Goal: Information Seeking & Learning: Learn about a topic

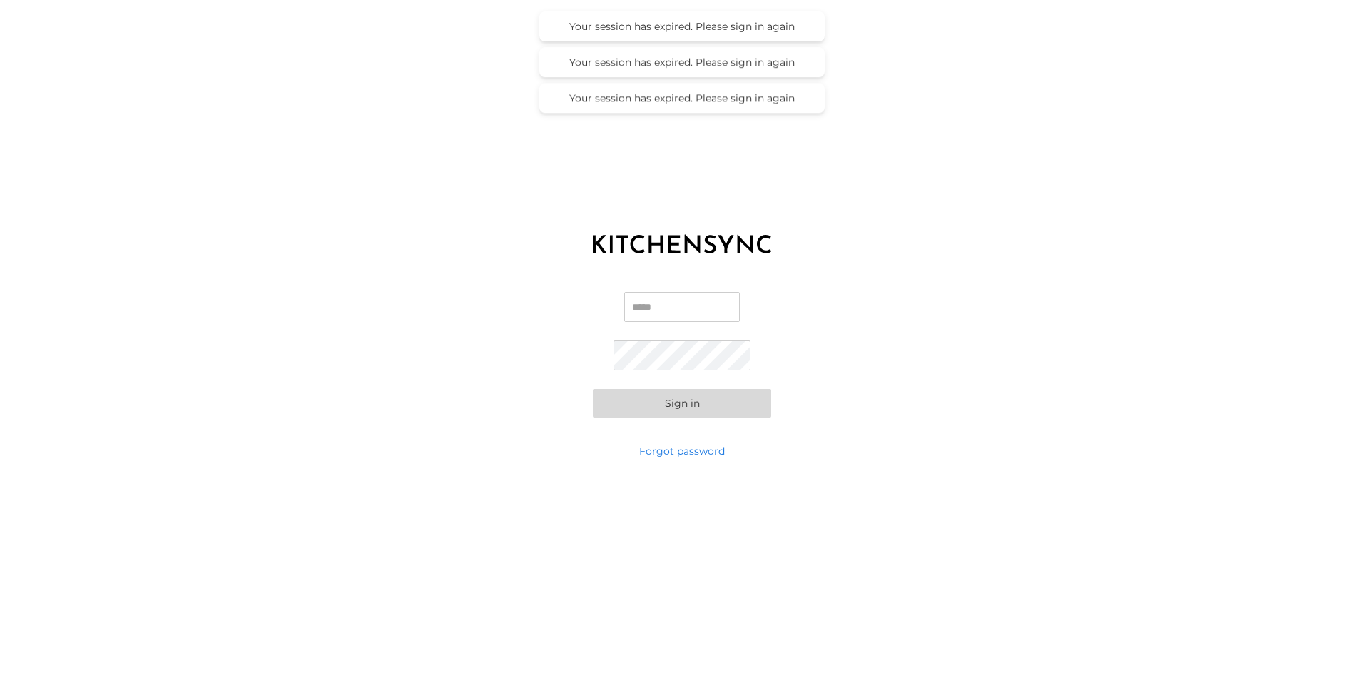
type input "**********"
click at [688, 397] on button "Sign in" at bounding box center [682, 403] width 178 height 29
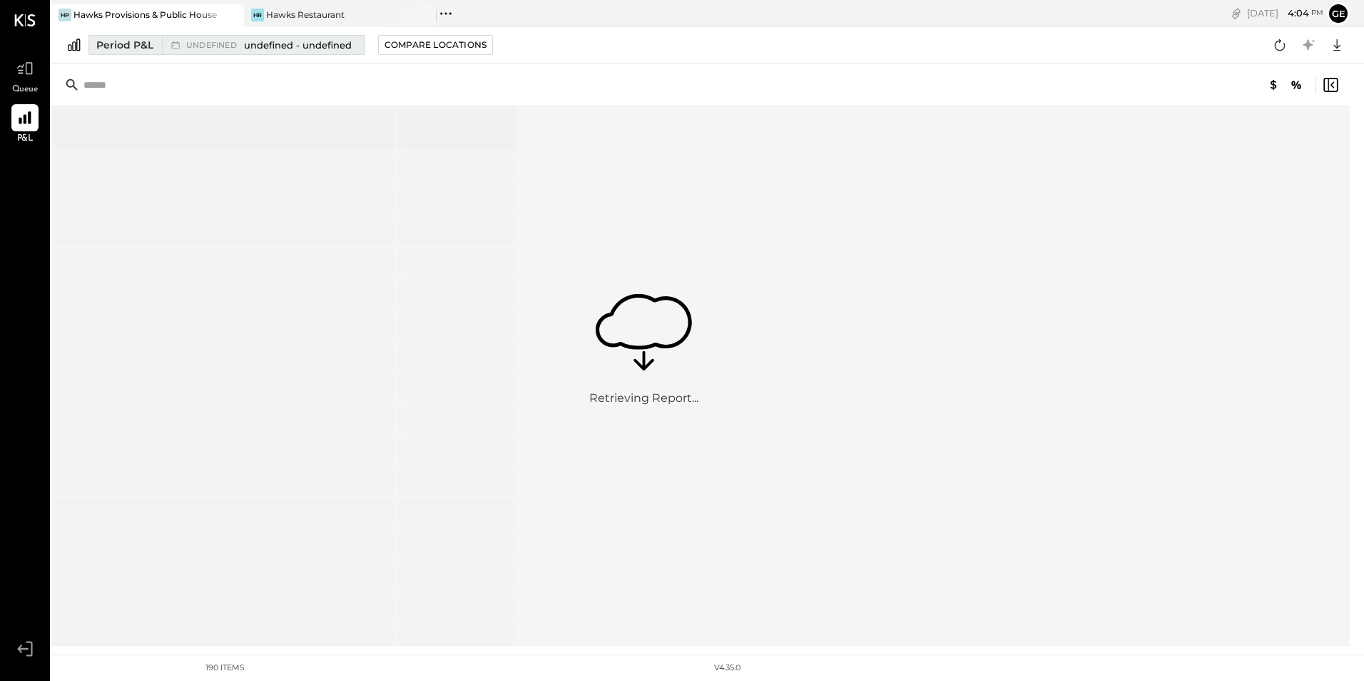
click at [290, 45] on span "undefined - undefined" at bounding box center [298, 46] width 108 height 14
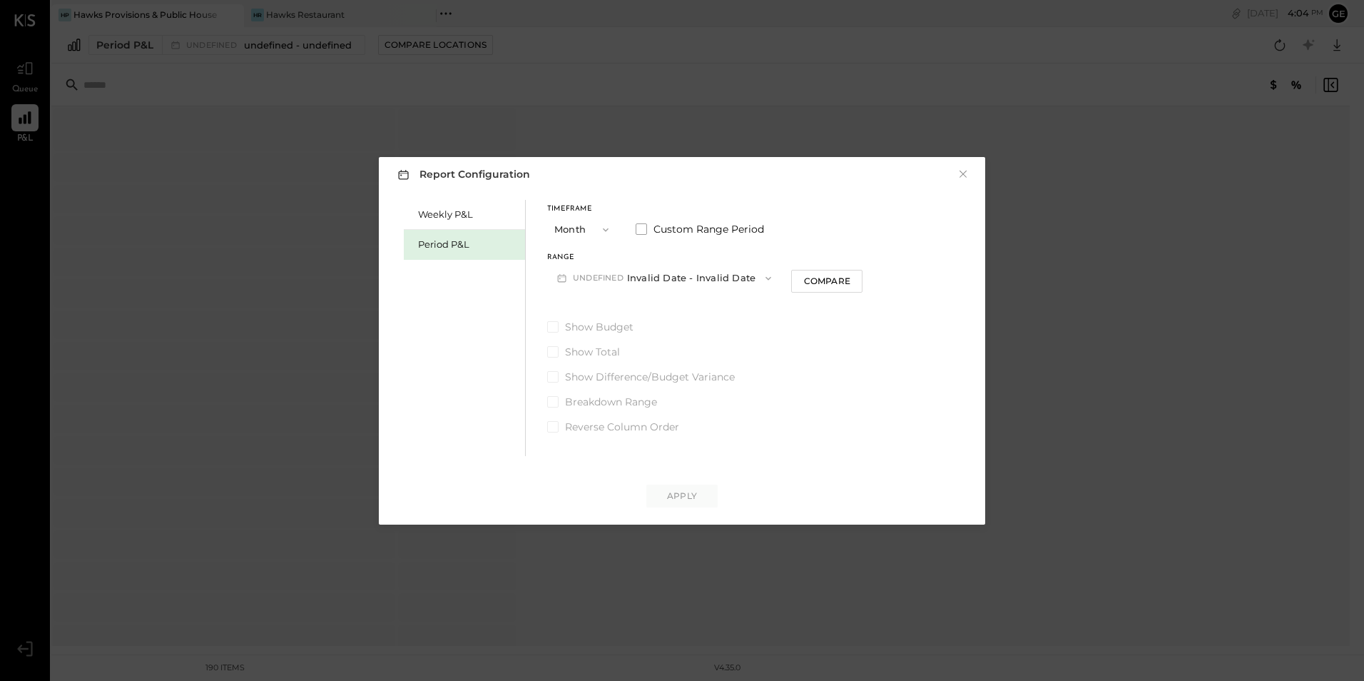
click at [575, 235] on button "Month" at bounding box center [582, 229] width 71 height 26
click at [582, 275] on div "YTD" at bounding box center [583, 281] width 70 height 26
click at [574, 288] on span "Show Budget" at bounding box center [599, 290] width 68 height 14
click at [581, 228] on button "YTD" at bounding box center [582, 229] width 71 height 26
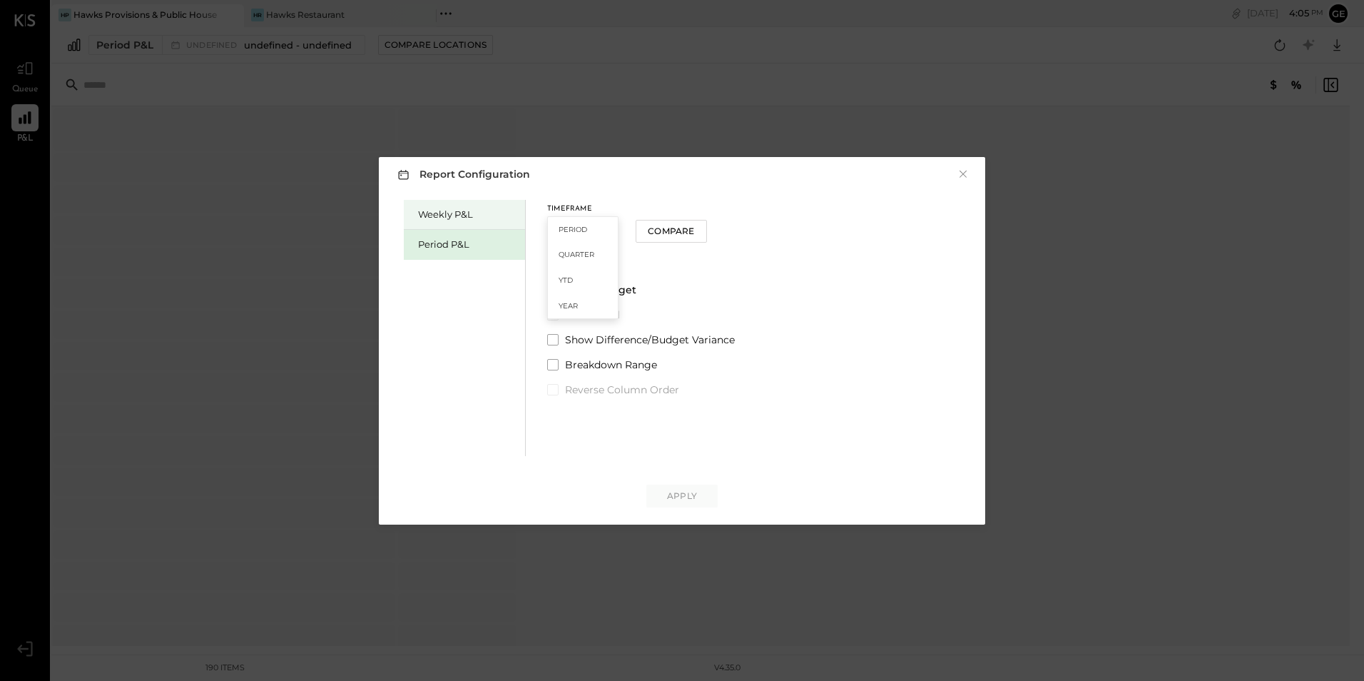
click at [451, 211] on div "Weekly P&L" at bounding box center [468, 215] width 100 height 14
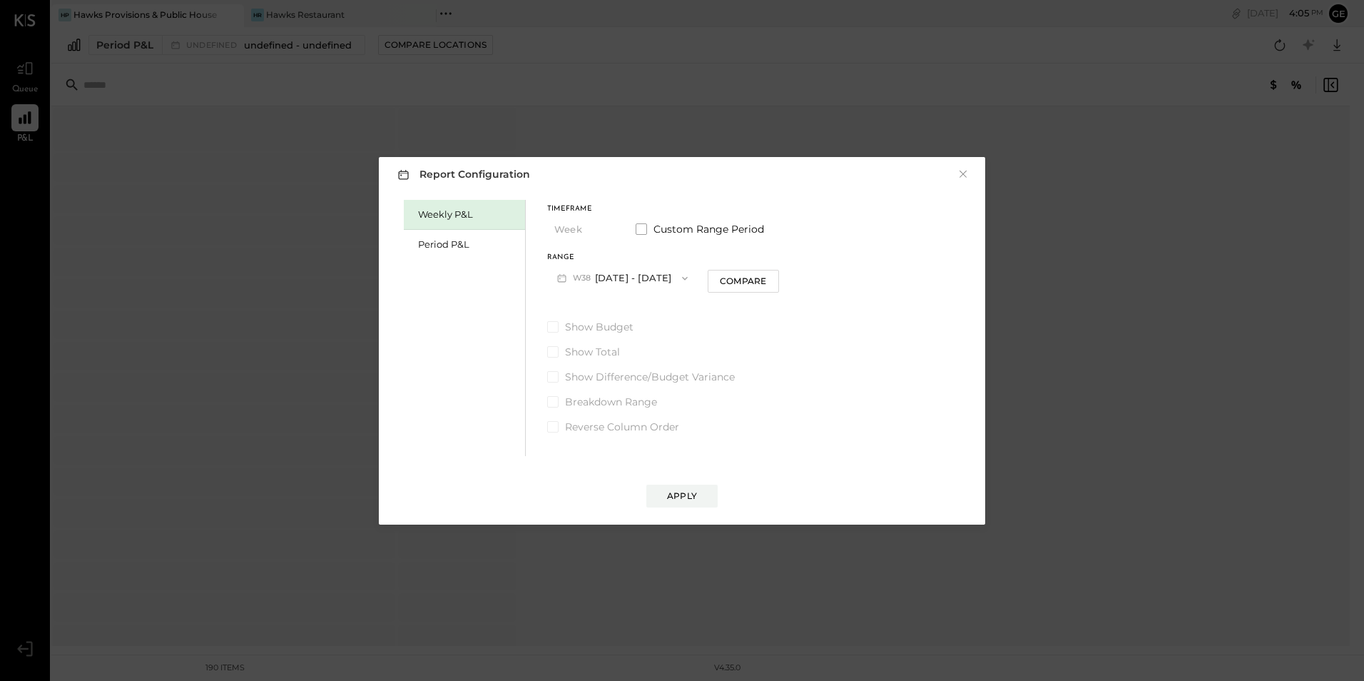
click at [648, 278] on button "W38 Sep 15 - 21, 2025" at bounding box center [622, 278] width 151 height 26
click at [861, 241] on div "Weekly P&L Period P&L Timeframe Week Custom Range Period Range W38 Sep 15 - 21,…" at bounding box center [682, 326] width 578 height 260
click at [456, 230] on div "Period P&L" at bounding box center [464, 245] width 121 height 30
click at [594, 233] on span "button" at bounding box center [602, 229] width 19 height 11
click at [778, 191] on div "Report Configuration × Weekly P&L Period P&L Timeframe Period Custom Range Peri…" at bounding box center [682, 340] width 606 height 367
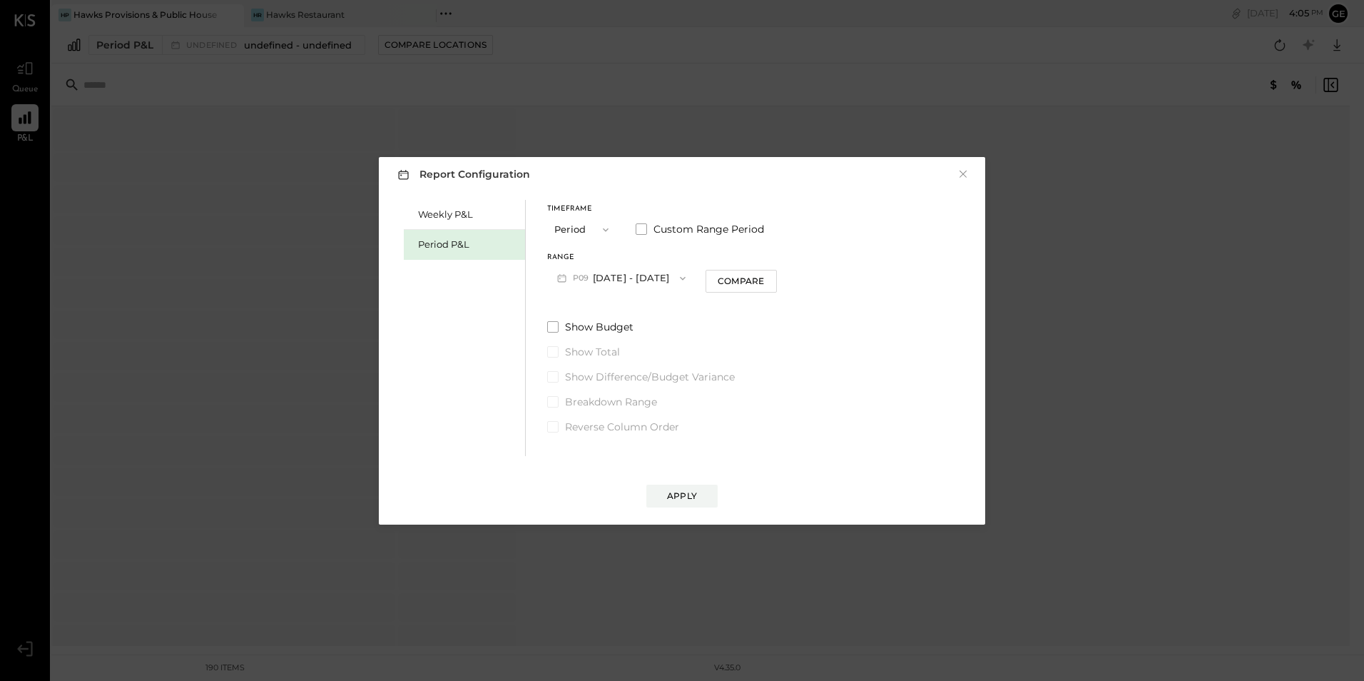
click at [580, 223] on button "Period" at bounding box center [582, 229] width 71 height 26
click at [589, 278] on div "YTD" at bounding box center [583, 281] width 70 height 26
click at [574, 225] on button "YTD" at bounding box center [582, 229] width 71 height 26
click at [579, 226] on span "Period" at bounding box center [573, 229] width 29 height 9
click at [681, 231] on span "Custom Range Period" at bounding box center [709, 229] width 111 height 14
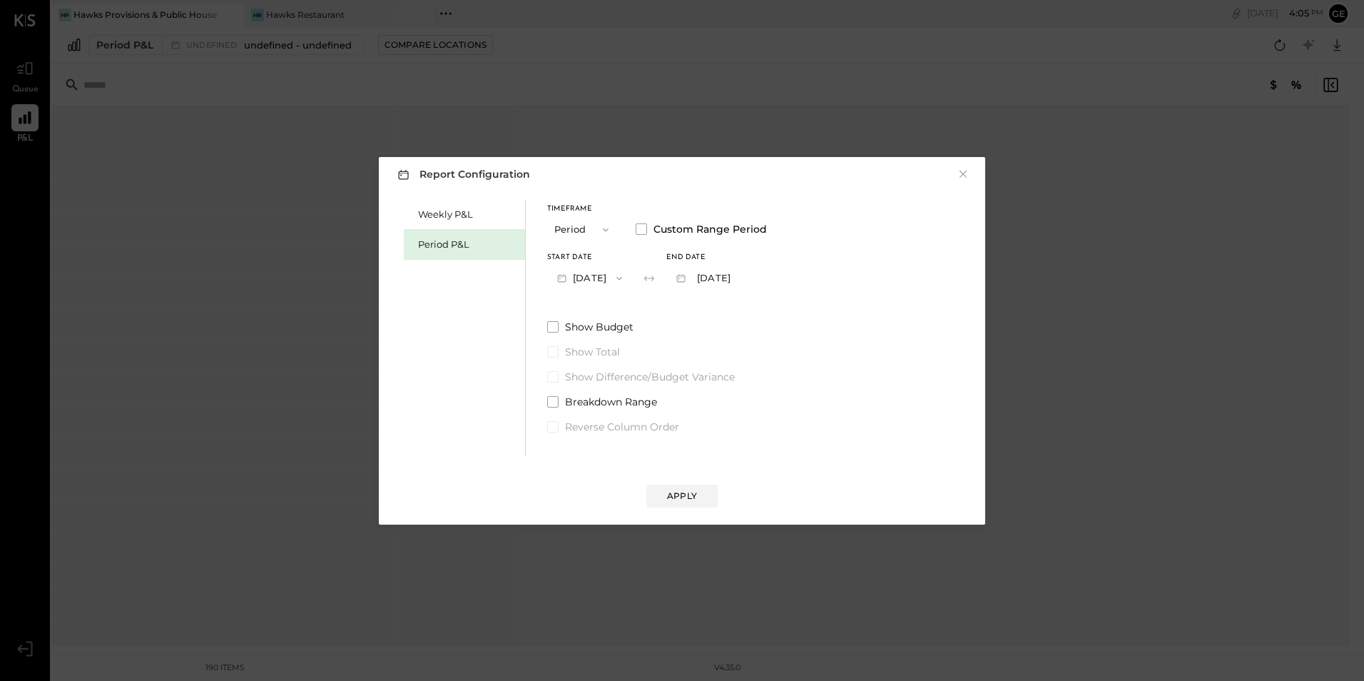
click at [625, 278] on span "button" at bounding box center [615, 278] width 19 height 11
click at [594, 496] on span "Dec 30, 2024" at bounding box center [579, 498] width 30 height 12
click at [751, 279] on button "2025-02-02" at bounding box center [708, 278] width 85 height 26
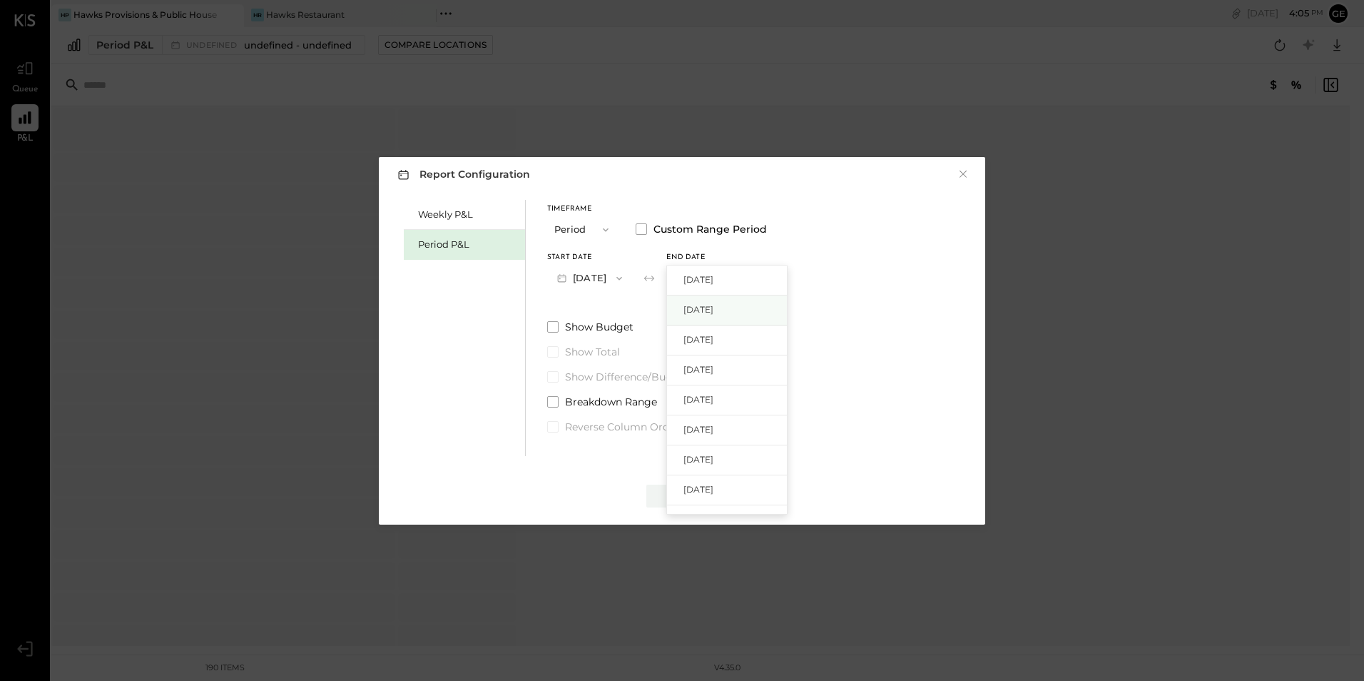
click at [741, 317] on div "Aug 31, 2025" at bounding box center [727, 310] width 120 height 30
click at [551, 330] on span at bounding box center [552, 326] width 11 height 11
click at [626, 377] on span "Show Difference/Budget Variance" at bounding box center [650, 377] width 170 height 14
click at [626, 377] on span "Show Difference/Budget Variance" at bounding box center [653, 377] width 177 height 14
click at [676, 499] on div "Apply" at bounding box center [682, 495] width 30 height 12
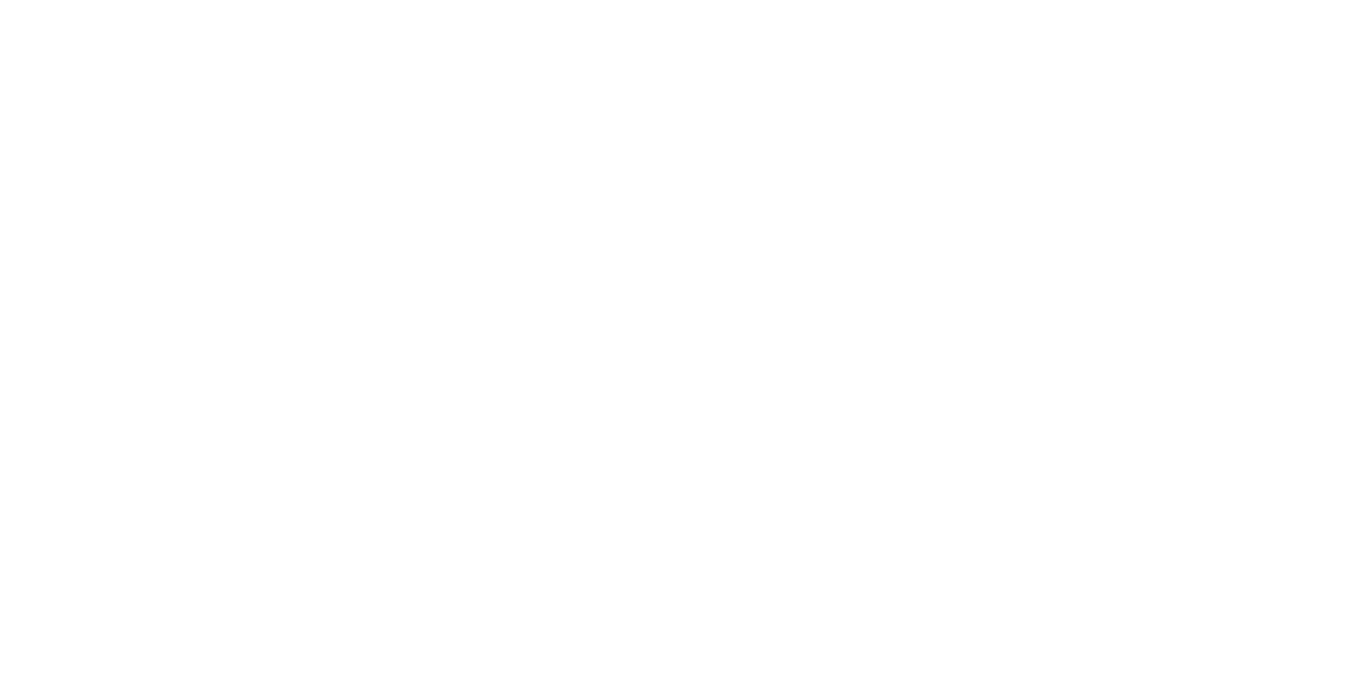
click at [1199, 0] on html at bounding box center [682, 0] width 1364 height 0
drag, startPoint x: 1193, startPoint y: 3, endPoint x: 924, endPoint y: 231, distance: 352.8
click at [924, 0] on html at bounding box center [682, 0] width 1364 height 0
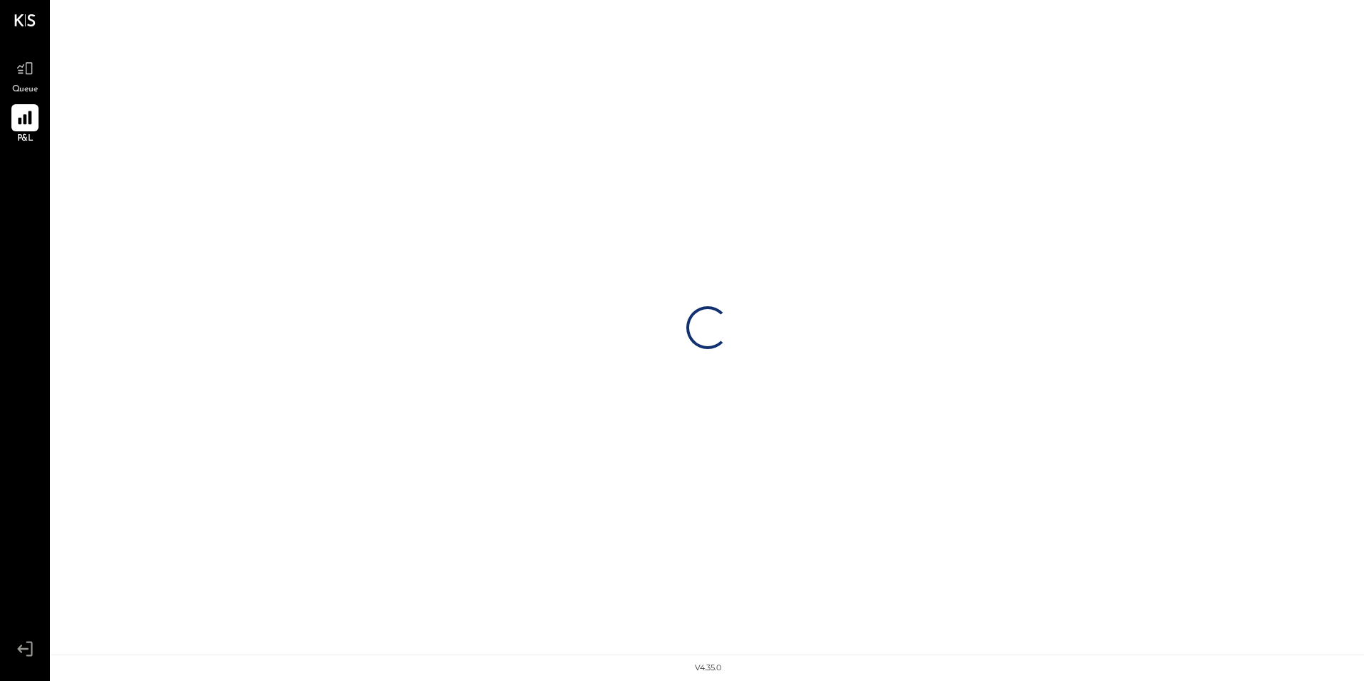
click at [23, 125] on icon at bounding box center [25, 117] width 19 height 19
click at [30, 69] on icon at bounding box center [25, 68] width 19 height 19
click at [36, 123] on div at bounding box center [24, 117] width 27 height 27
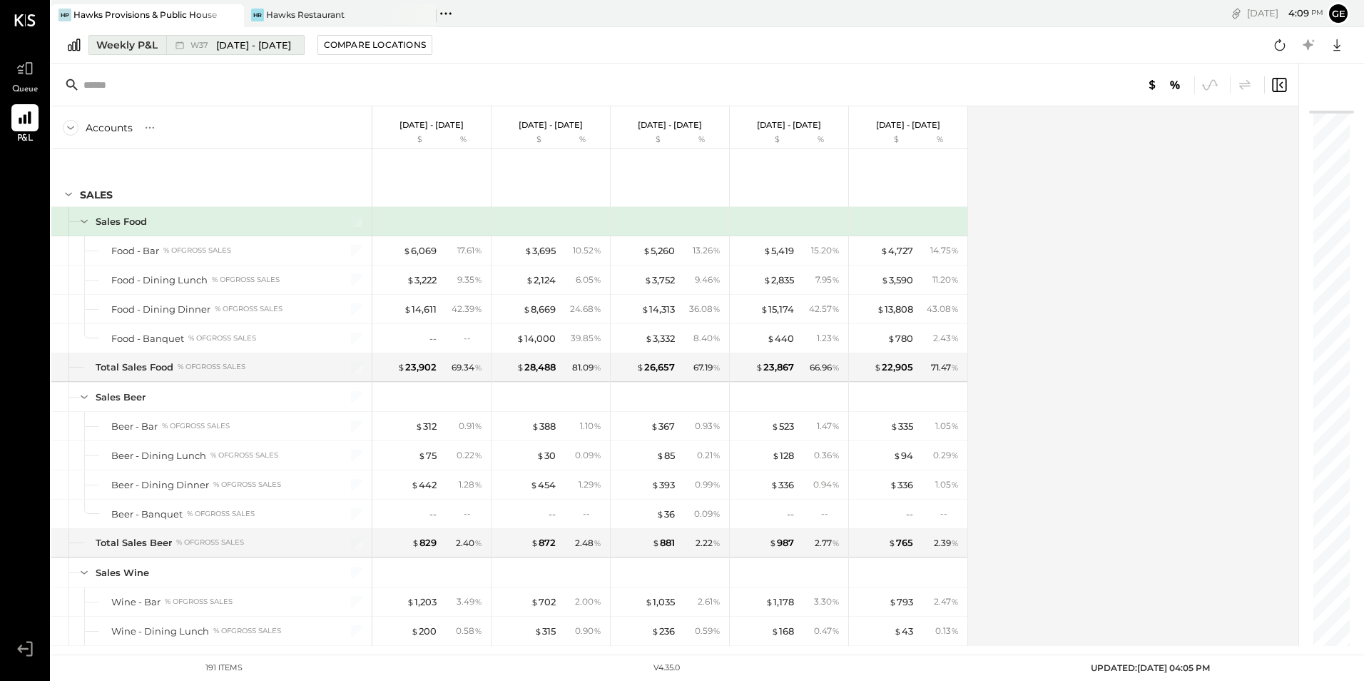
click at [135, 46] on div "Weekly P&L" at bounding box center [126, 45] width 61 height 14
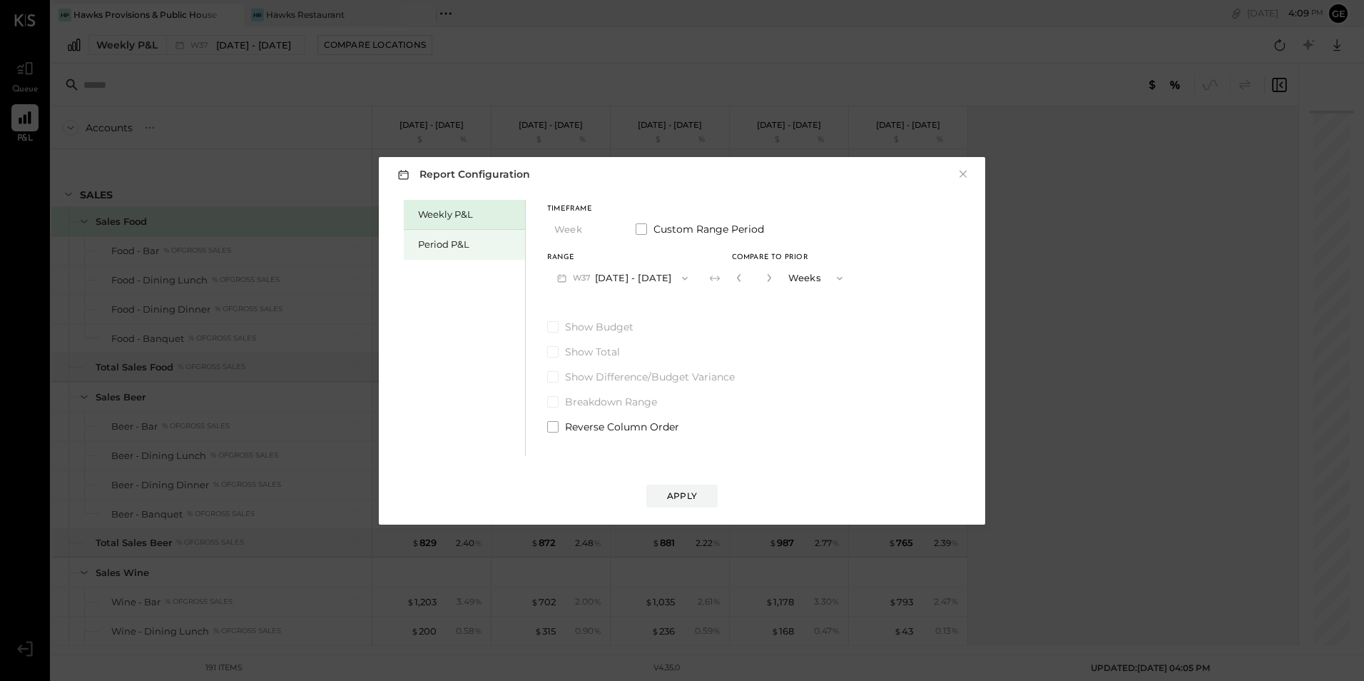
click at [472, 252] on div "Period P&L" at bounding box center [464, 245] width 121 height 30
click at [592, 230] on button "Period" at bounding box center [582, 229] width 71 height 26
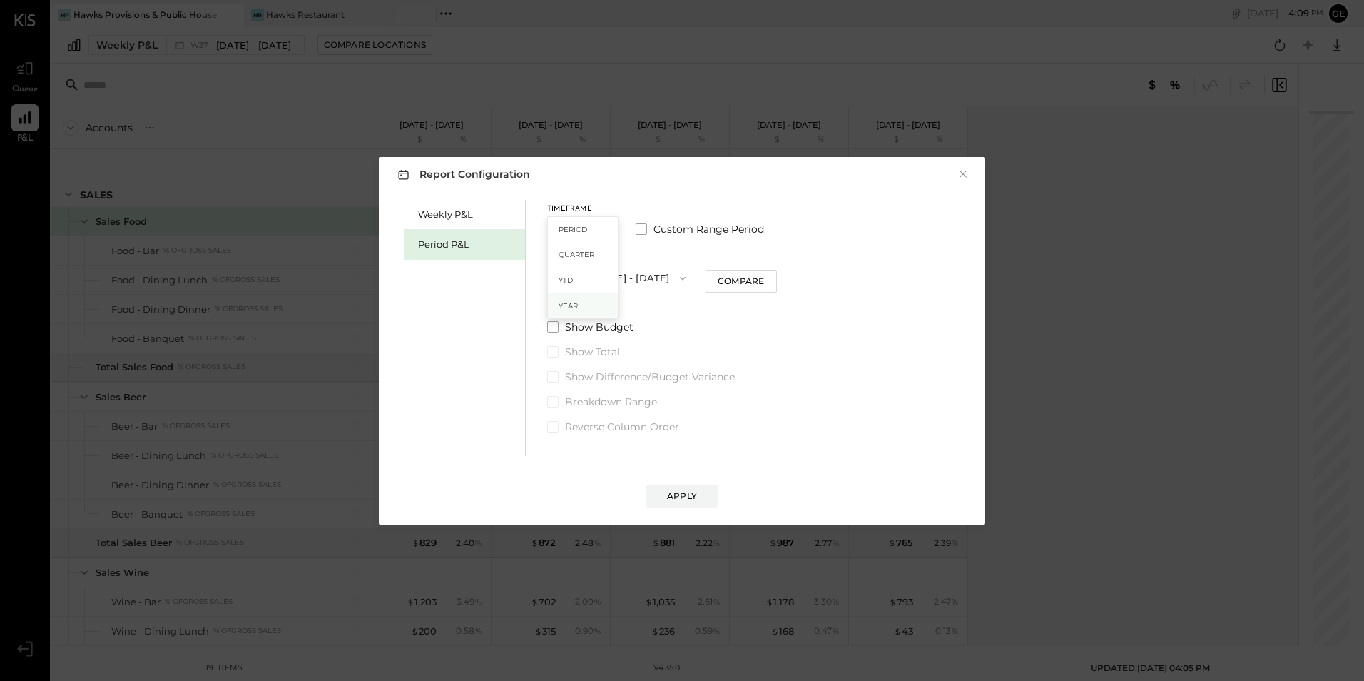
click at [582, 311] on div "Year" at bounding box center [583, 306] width 70 height 26
click at [679, 271] on button "2025 Dec 30, 2024 - Dec 28, 2025" at bounding box center [613, 278] width 132 height 26
click at [570, 229] on button "Year" at bounding box center [582, 229] width 71 height 26
click at [639, 231] on span at bounding box center [641, 228] width 11 height 11
click at [724, 285] on button "Dec 28, 2025" at bounding box center [688, 278] width 71 height 26
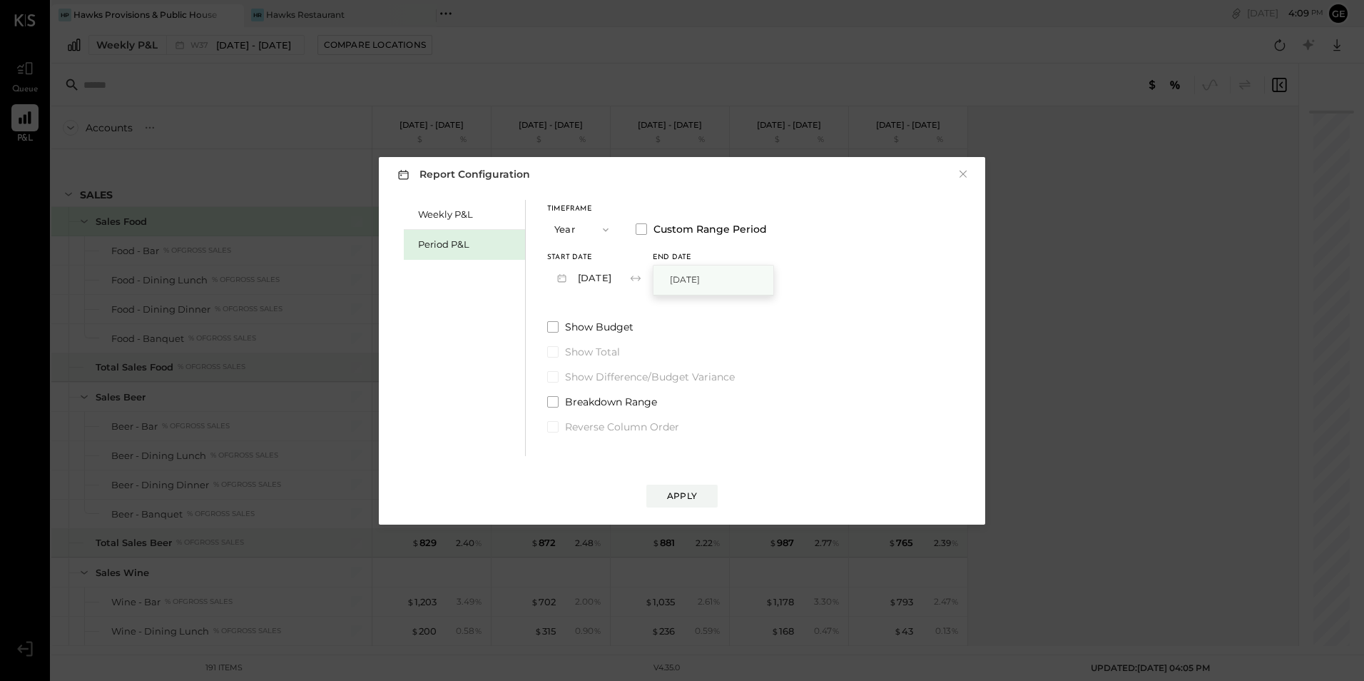
click at [700, 284] on span "Dec 28, 2025" at bounding box center [685, 279] width 30 height 12
click at [713, 278] on button "Dec 28, 2025" at bounding box center [688, 278] width 71 height 26
click at [711, 321] on label "Show Budget" at bounding box center [657, 327] width 220 height 14
click at [675, 275] on icon "button" at bounding box center [667, 277] width 15 height 15
click at [731, 349] on label "Show Total" at bounding box center [657, 352] width 220 height 14
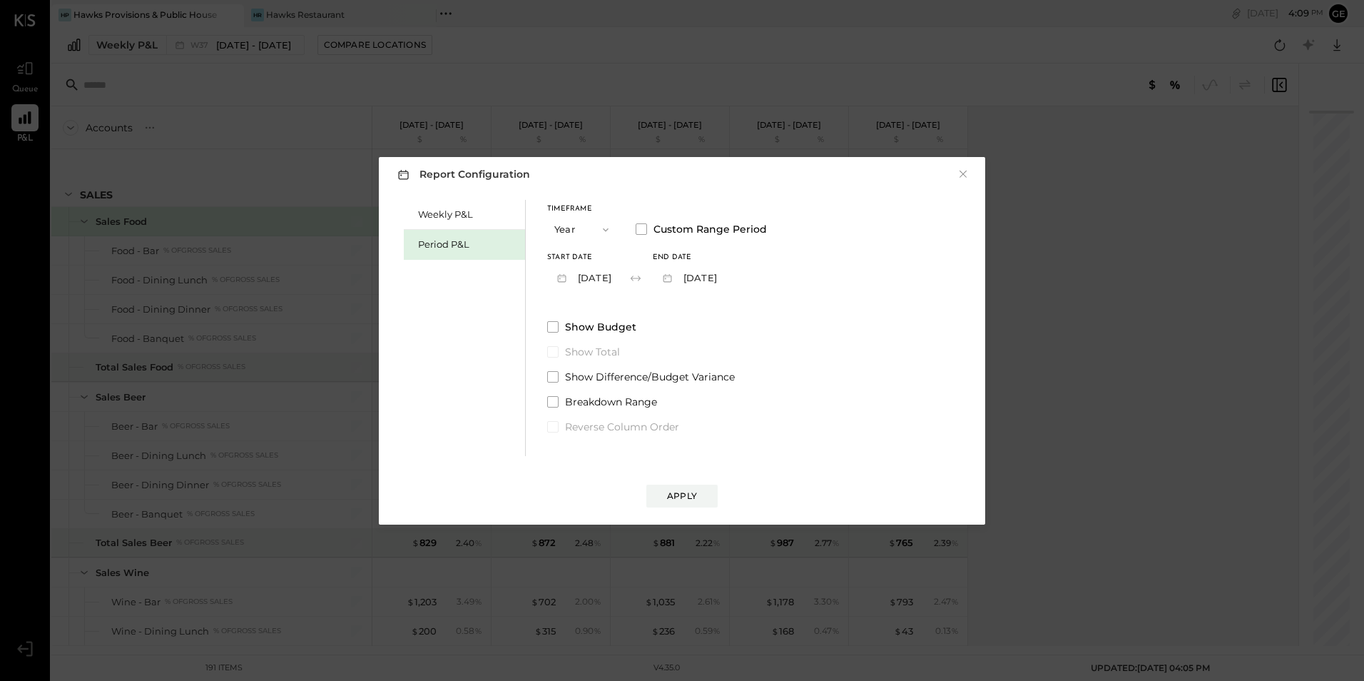
click at [604, 237] on button "Year" at bounding box center [582, 229] width 71 height 26
click at [587, 278] on div "YTD" at bounding box center [583, 281] width 70 height 26
click at [609, 224] on icon "button" at bounding box center [605, 229] width 11 height 11
click at [578, 251] on span "Quarter" at bounding box center [577, 254] width 36 height 9
click at [568, 220] on button "Quarter" at bounding box center [582, 229] width 71 height 26
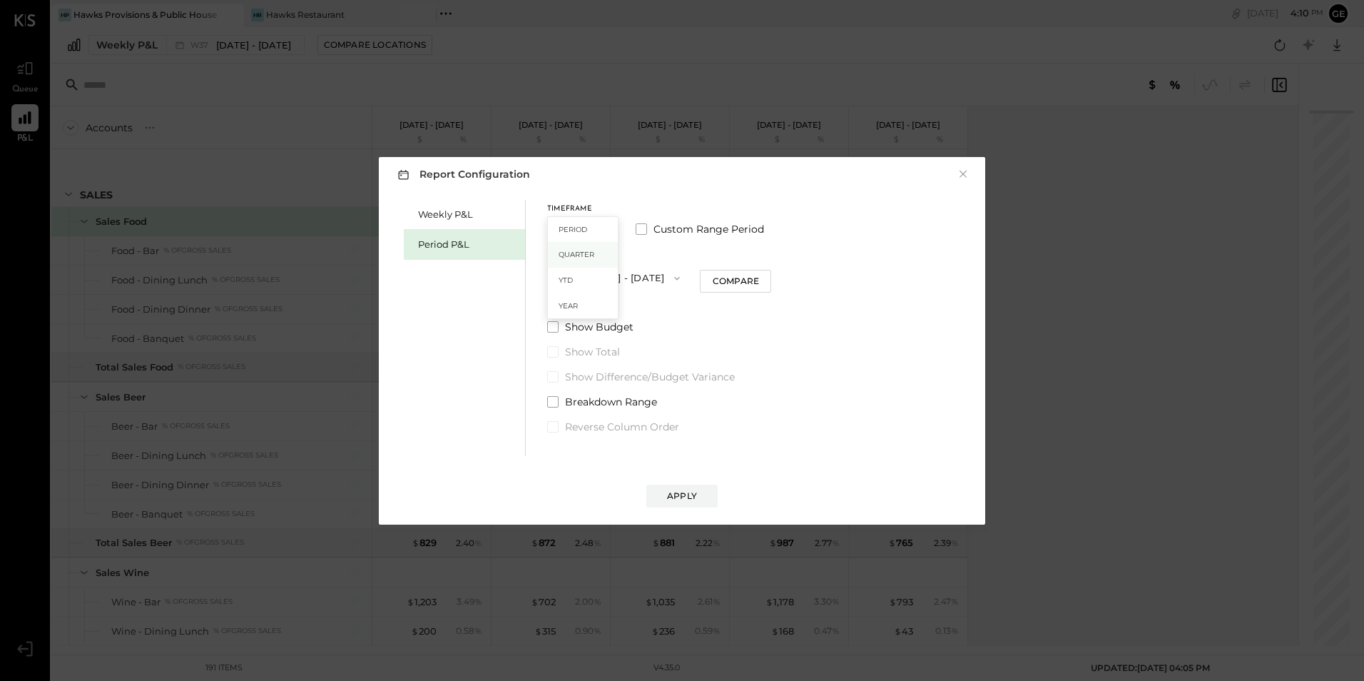
click at [589, 243] on div "Quarter" at bounding box center [583, 255] width 70 height 26
click at [583, 225] on button "Quarter" at bounding box center [582, 229] width 71 height 26
click at [586, 232] on span "Period" at bounding box center [573, 229] width 29 height 9
click at [659, 275] on button "P09 Sep 1 - 28, 2025" at bounding box center [621, 278] width 148 height 26
click at [581, 230] on button "Period" at bounding box center [582, 229] width 71 height 26
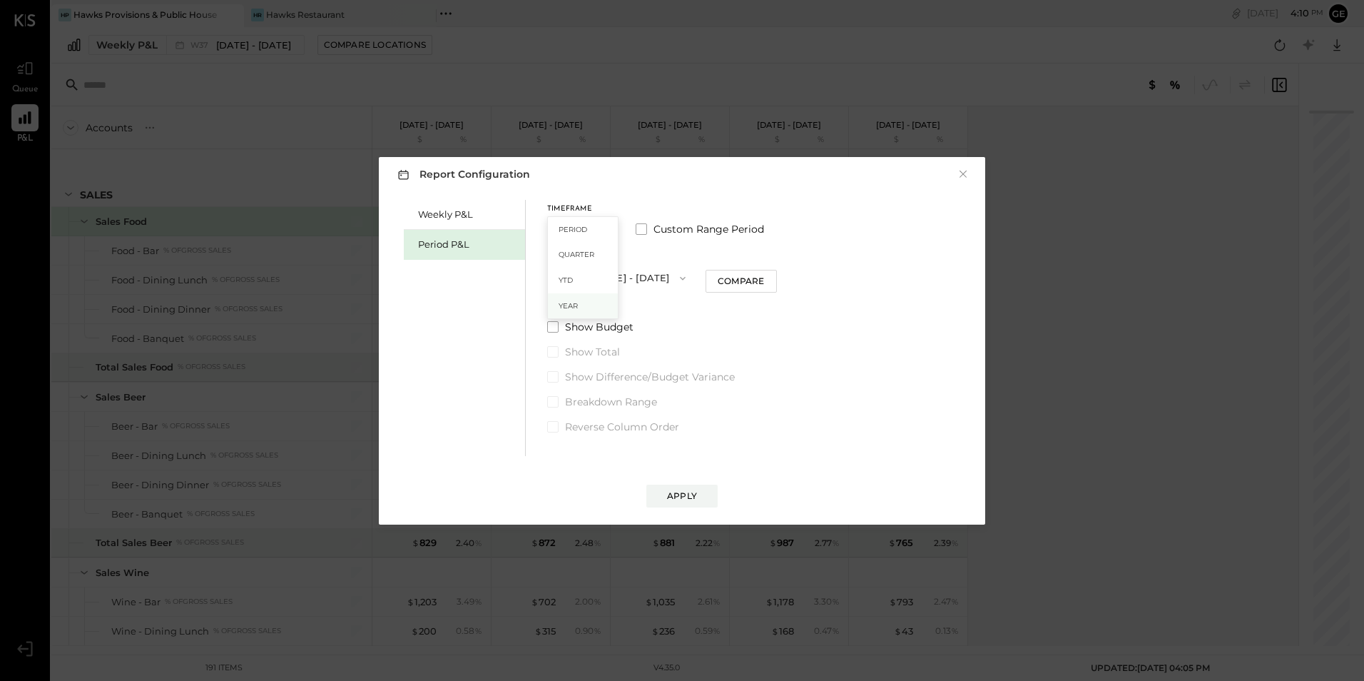
click at [598, 314] on div "Year" at bounding box center [583, 306] width 70 height 26
click at [646, 282] on button "2025 Dec 30, 2024 - Dec 28, 2025" at bounding box center [613, 278] width 132 height 26
click at [604, 279] on span "[DATE] - [DATE]" at bounding box center [617, 279] width 68 height 12
click at [617, 322] on span "Show Budget" at bounding box center [599, 327] width 68 height 14
click at [679, 276] on button "2025 Dec 30, 2024 - Dec 28, 2025" at bounding box center [613, 278] width 132 height 26
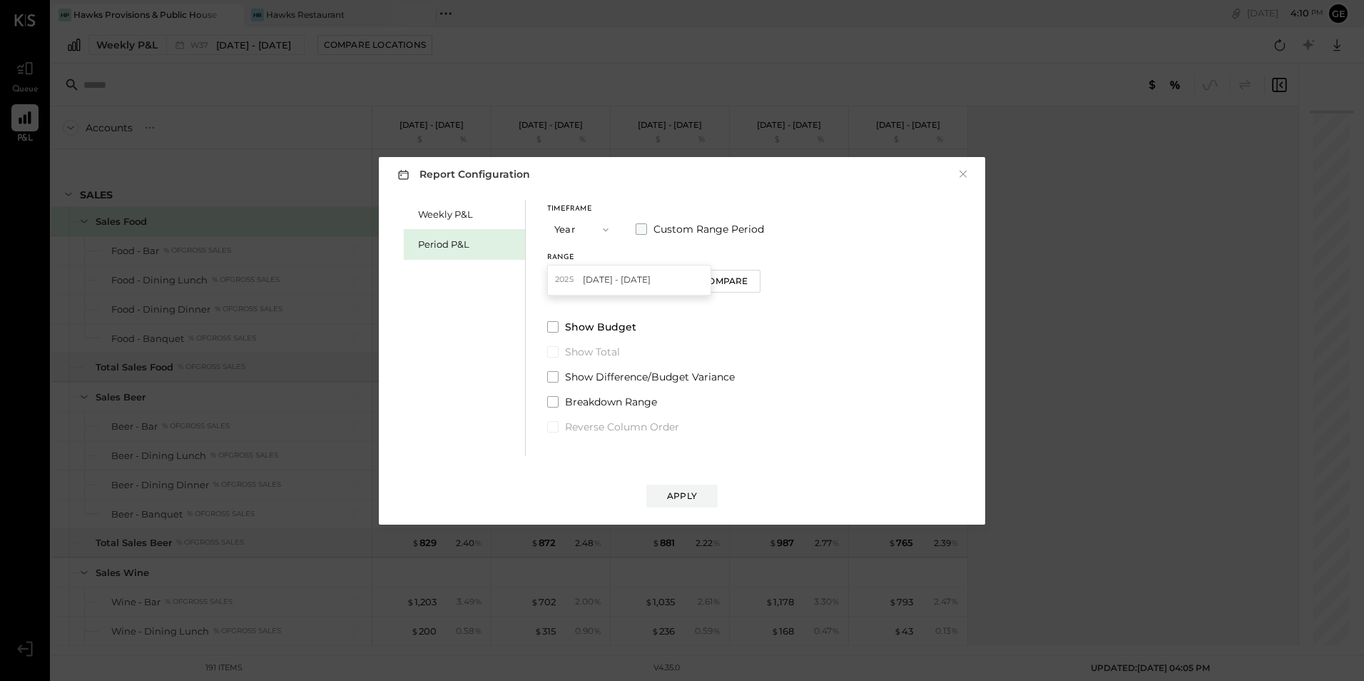
click at [662, 223] on span "Custom Range Period" at bounding box center [709, 229] width 111 height 14
click at [721, 278] on button "Dec 28, 2025" at bounding box center [688, 278] width 71 height 26
click at [700, 278] on span "Dec 28, 2025" at bounding box center [685, 279] width 30 height 12
click at [598, 278] on button "Dec 30, 2024" at bounding box center [582, 278] width 71 height 26
click at [594, 278] on span "Dec 30, 2024" at bounding box center [579, 279] width 30 height 12
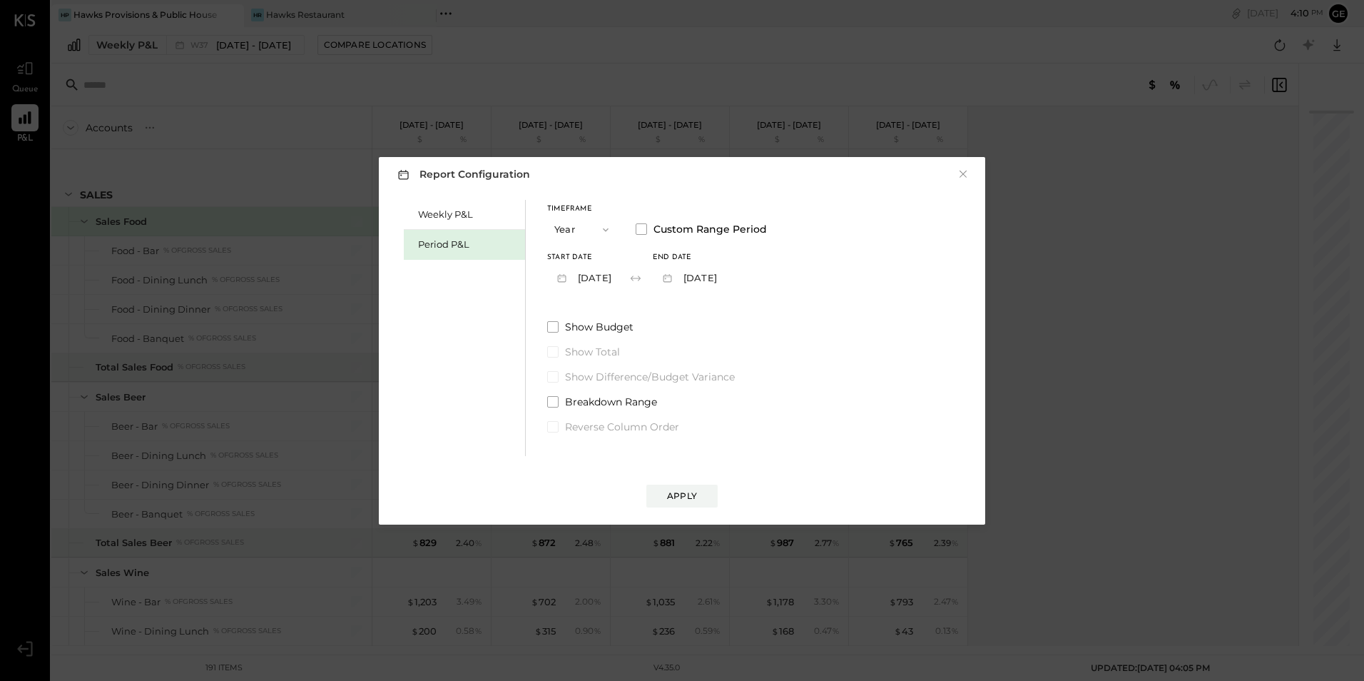
click at [666, 278] on icon "button" at bounding box center [665, 278] width 1 height 1
click at [551, 229] on button "Year" at bounding box center [582, 229] width 71 height 26
click at [571, 229] on span "Period" at bounding box center [573, 229] width 29 height 9
click at [656, 229] on span "Custom Range Period" at bounding box center [709, 229] width 111 height 14
click at [625, 282] on span "button" at bounding box center [615, 278] width 19 height 11
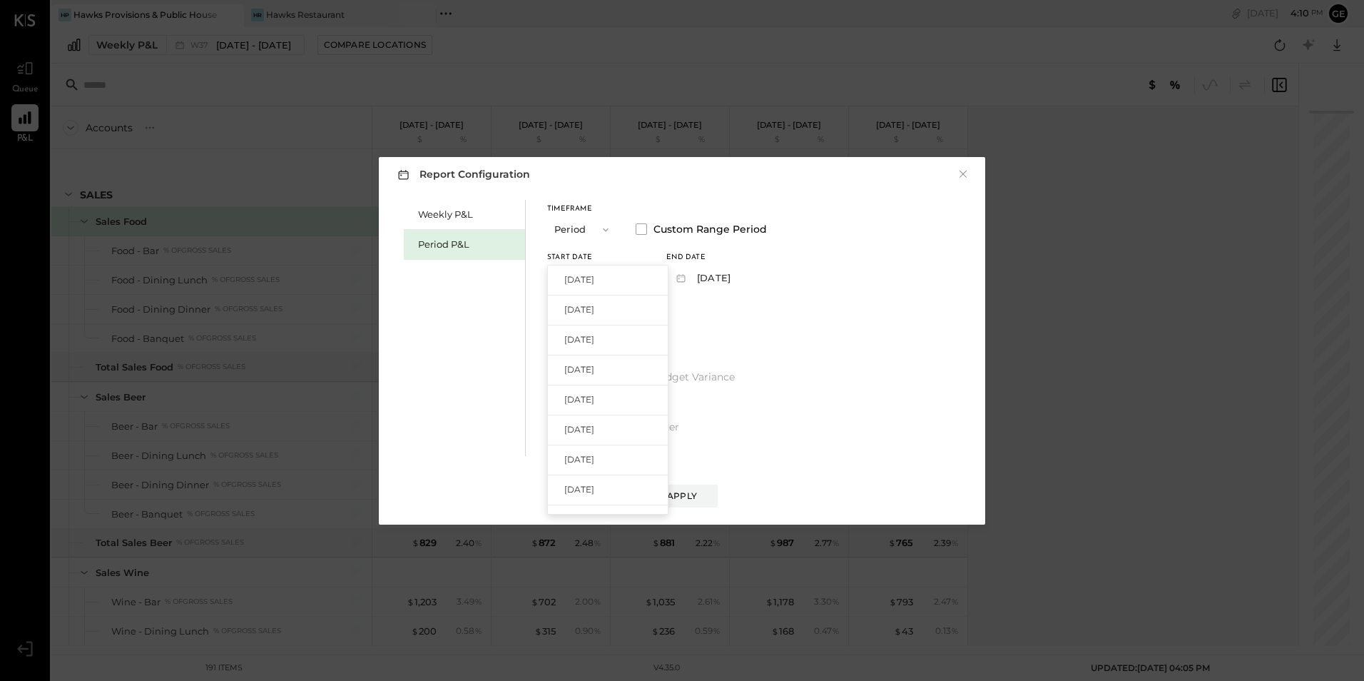
click at [587, 229] on button "Period" at bounding box center [582, 229] width 71 height 26
click at [584, 304] on div "Year" at bounding box center [583, 306] width 70 height 26
click at [576, 228] on button "Year" at bounding box center [582, 229] width 71 height 26
click at [575, 229] on span "Period" at bounding box center [573, 229] width 29 height 9
click at [651, 232] on label "Custom Range Period" at bounding box center [700, 229] width 128 height 14
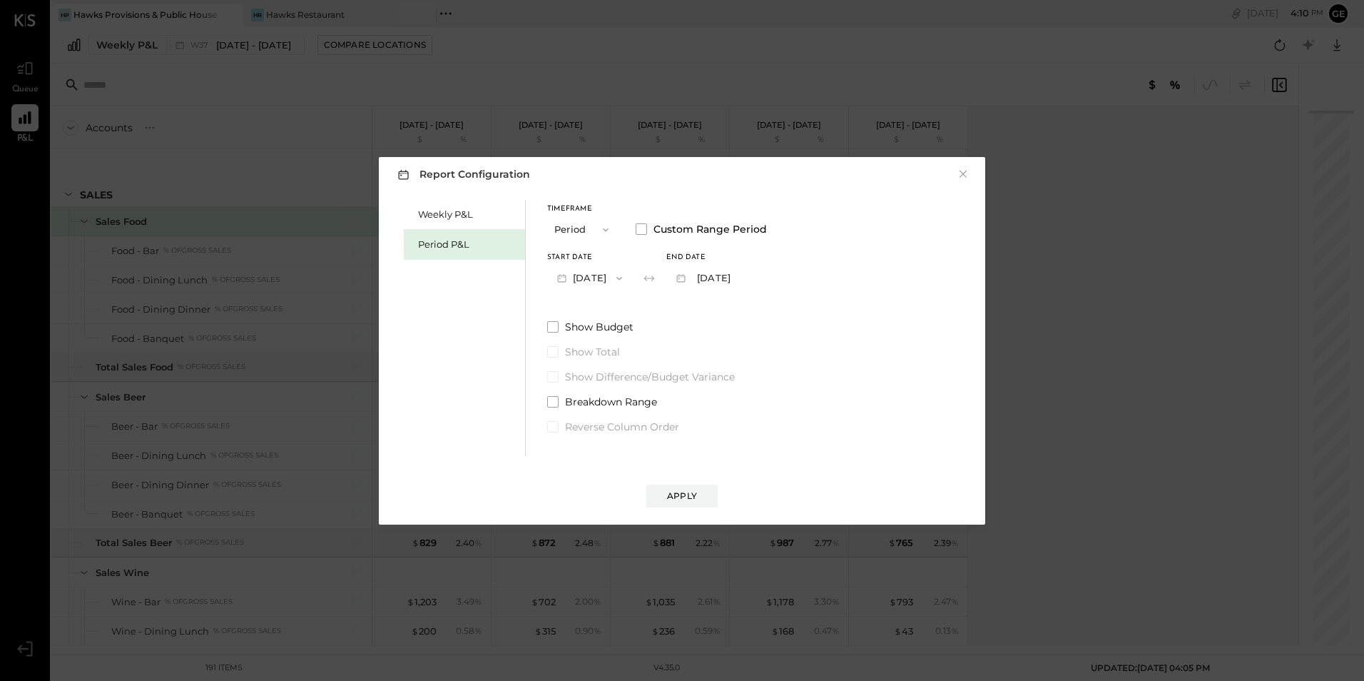
click at [584, 230] on button "Period" at bounding box center [582, 229] width 71 height 26
click at [579, 279] on div "YTD" at bounding box center [583, 281] width 70 height 26
click at [578, 225] on button "YTD" at bounding box center [582, 229] width 71 height 26
click at [584, 300] on div "Year" at bounding box center [583, 306] width 70 height 26
click at [651, 223] on label "Custom Range Period" at bounding box center [700, 229] width 128 height 14
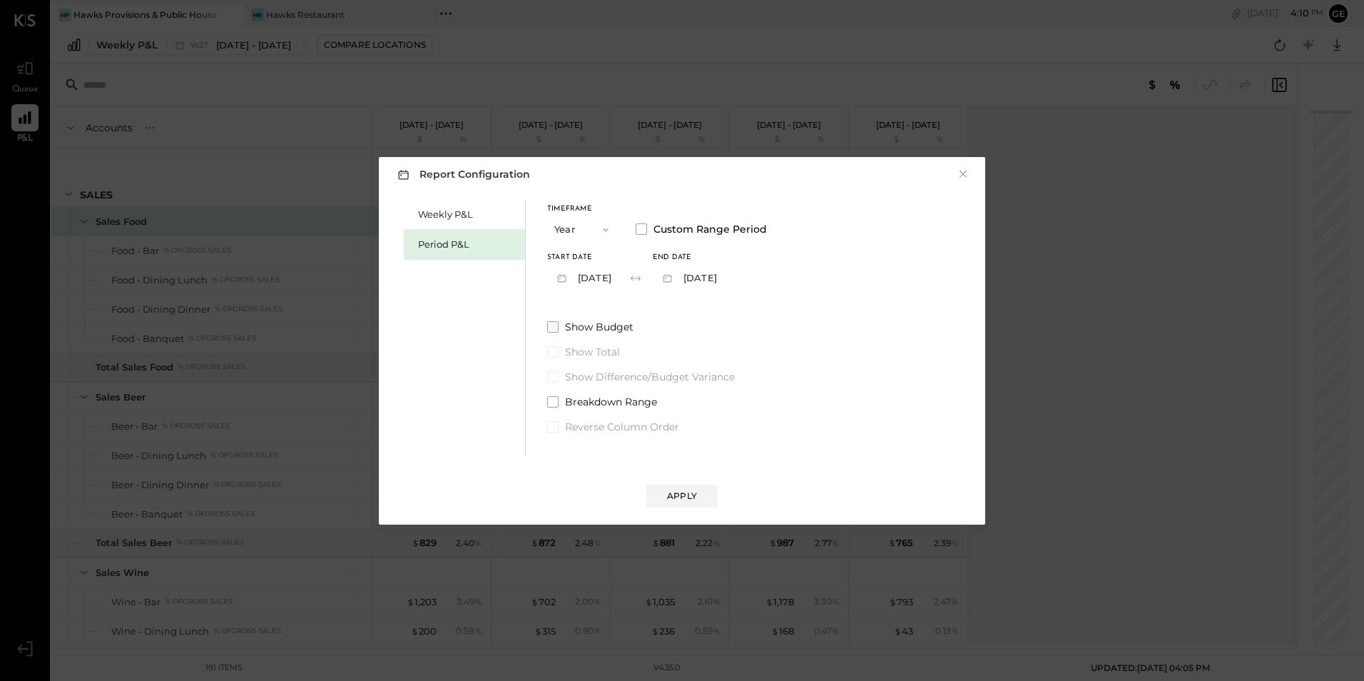
click at [570, 322] on span "Show Budget" at bounding box center [599, 327] width 68 height 14
click at [678, 494] on div "Apply" at bounding box center [682, 495] width 30 height 12
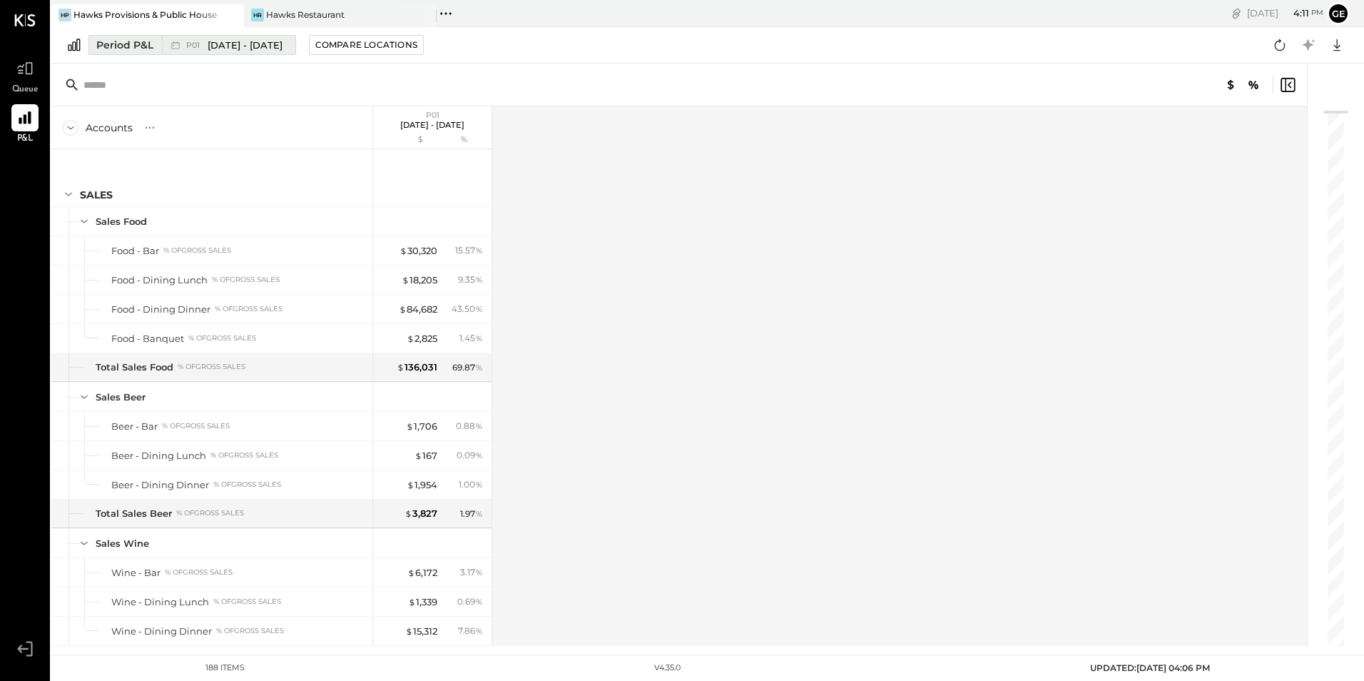
click at [264, 47] on span "[DATE] - [DATE]" at bounding box center [245, 46] width 75 height 14
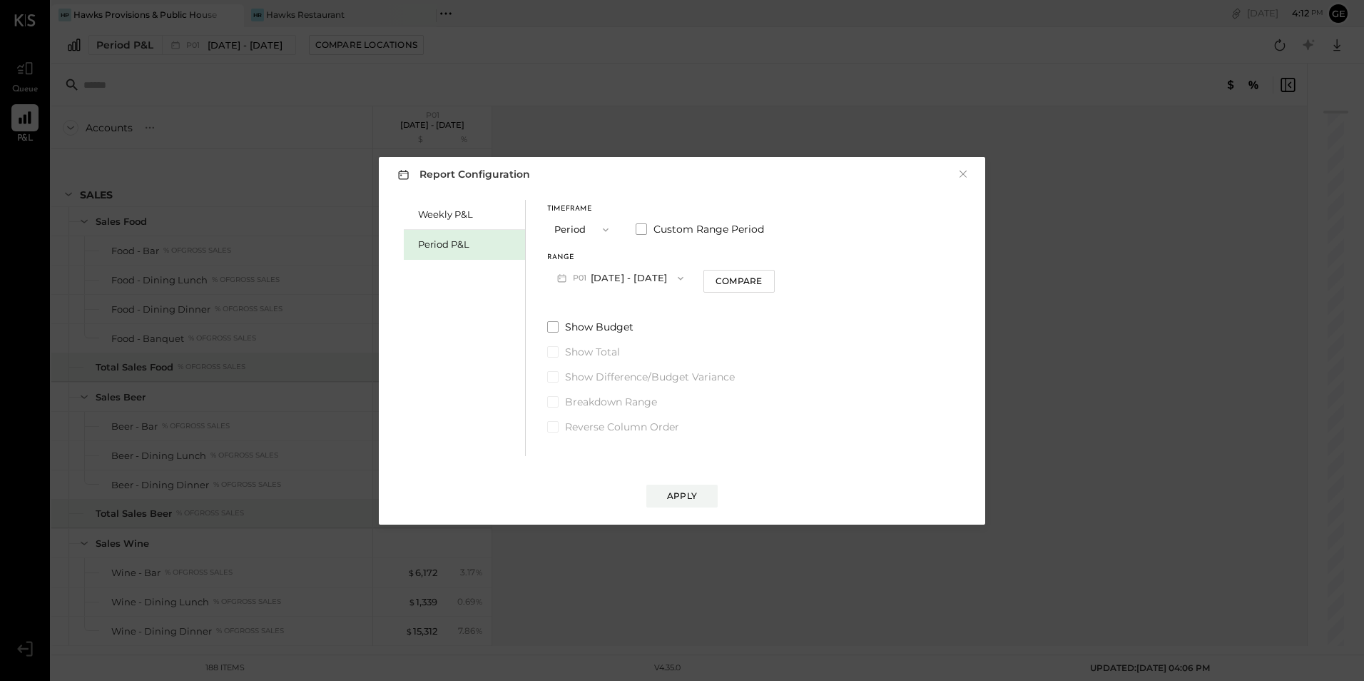
click at [970, 172] on div "Report Configuration ×" at bounding box center [682, 174] width 578 height 21
click at [963, 173] on button "×" at bounding box center [963, 174] width 13 height 14
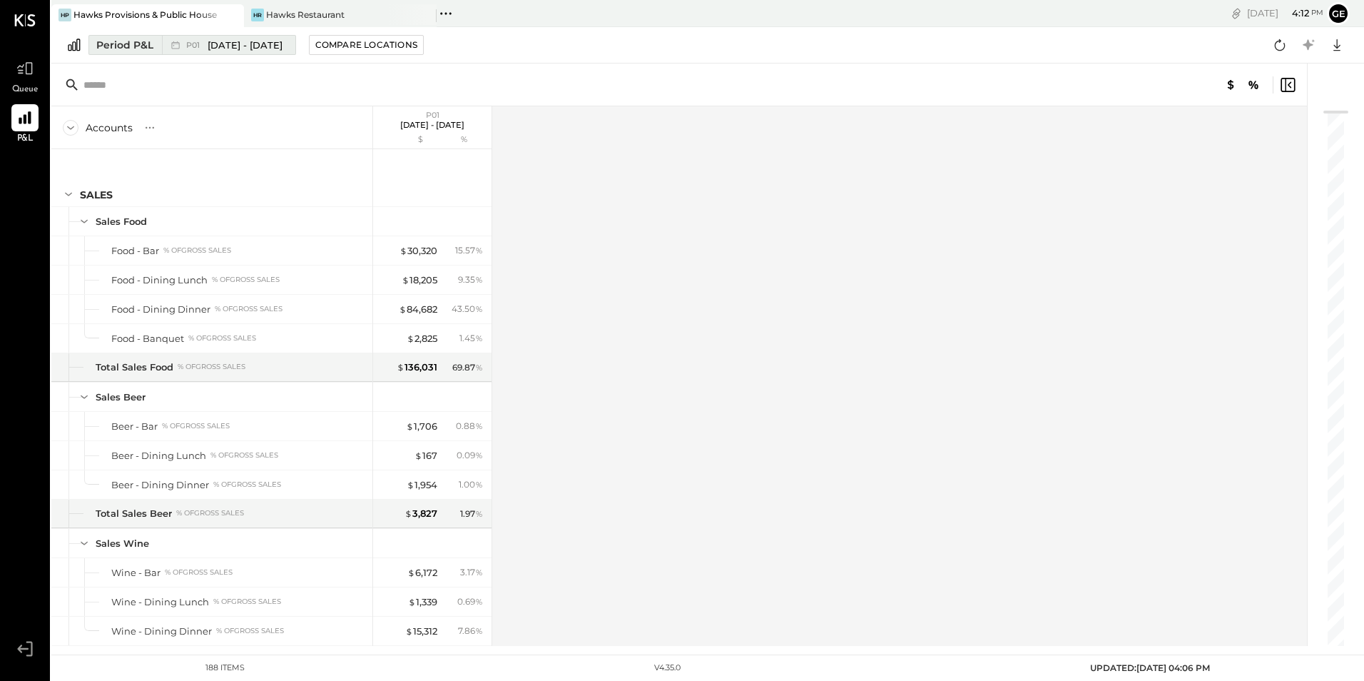
click at [282, 49] on span "[DATE] - [DATE]" at bounding box center [245, 46] width 75 height 14
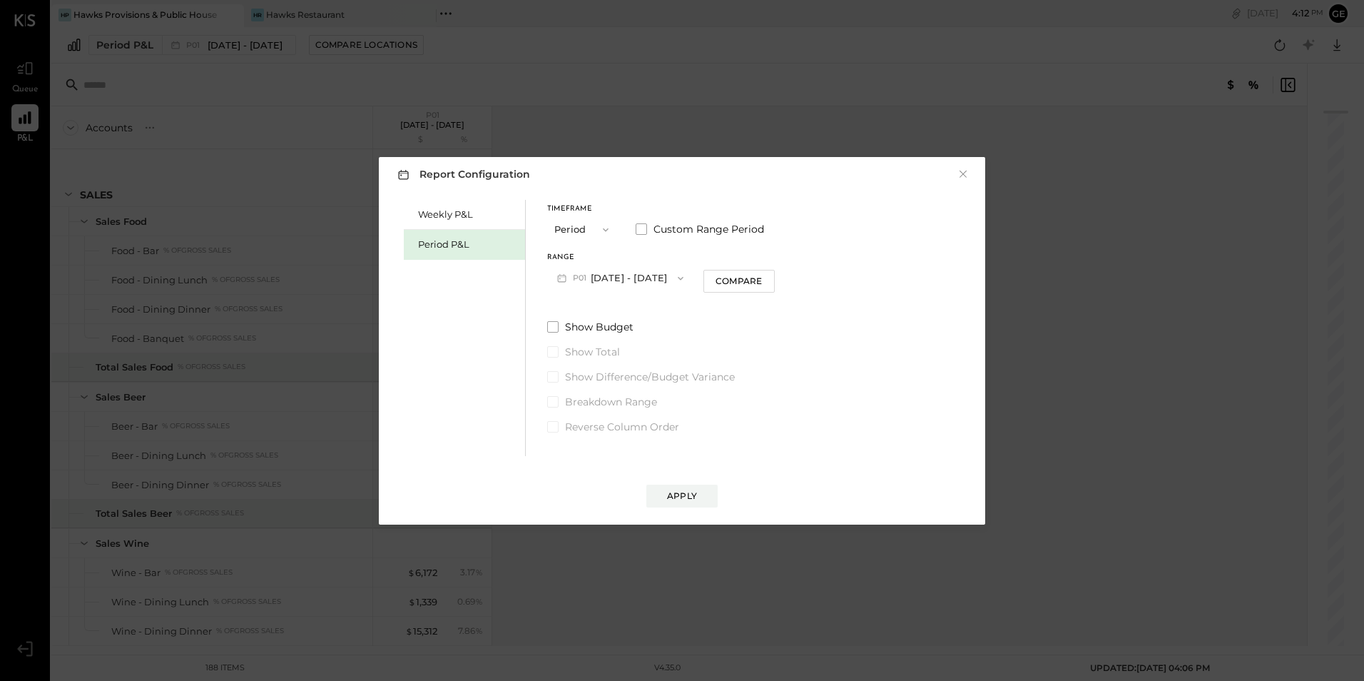
click at [574, 226] on button "Period" at bounding box center [582, 229] width 71 height 26
click at [586, 292] on div "YTD" at bounding box center [583, 281] width 70 height 26
click at [614, 290] on span "Show Budget" at bounding box center [599, 290] width 68 height 14
click at [690, 480] on div "Apply" at bounding box center [682, 481] width 578 height 51
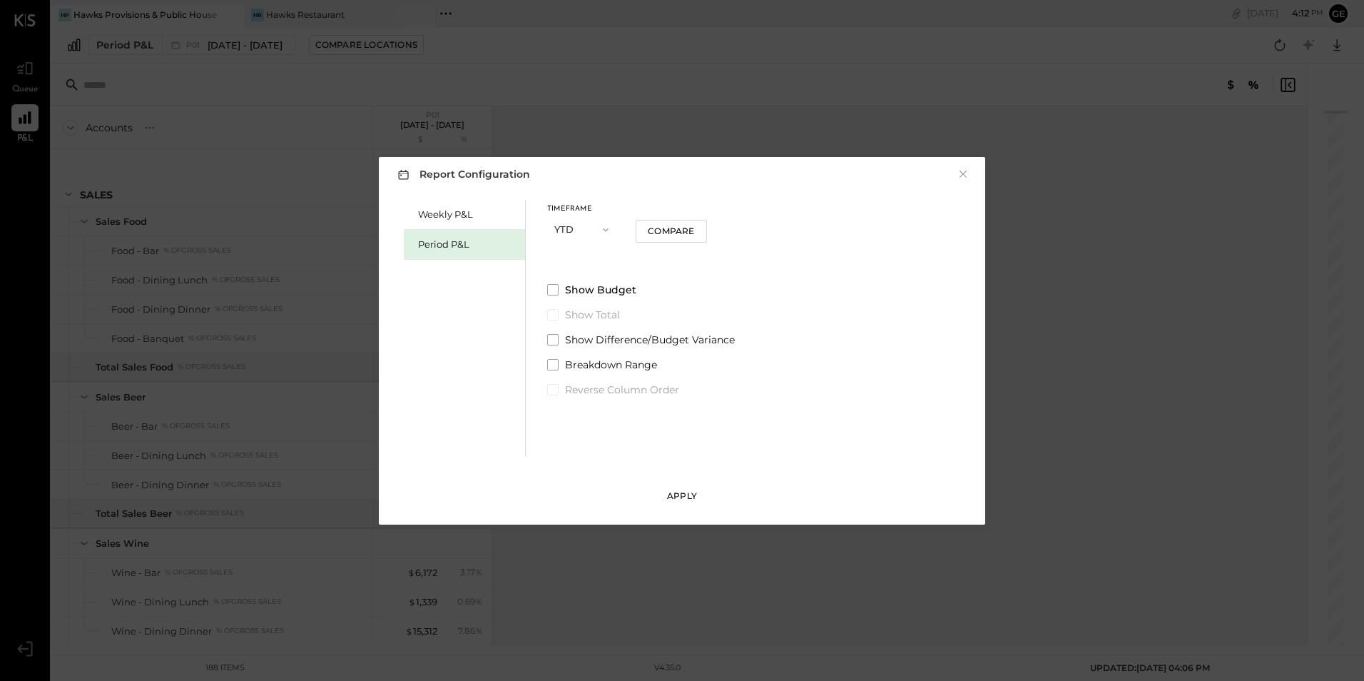
click at [693, 484] on button "Apply" at bounding box center [681, 495] width 71 height 23
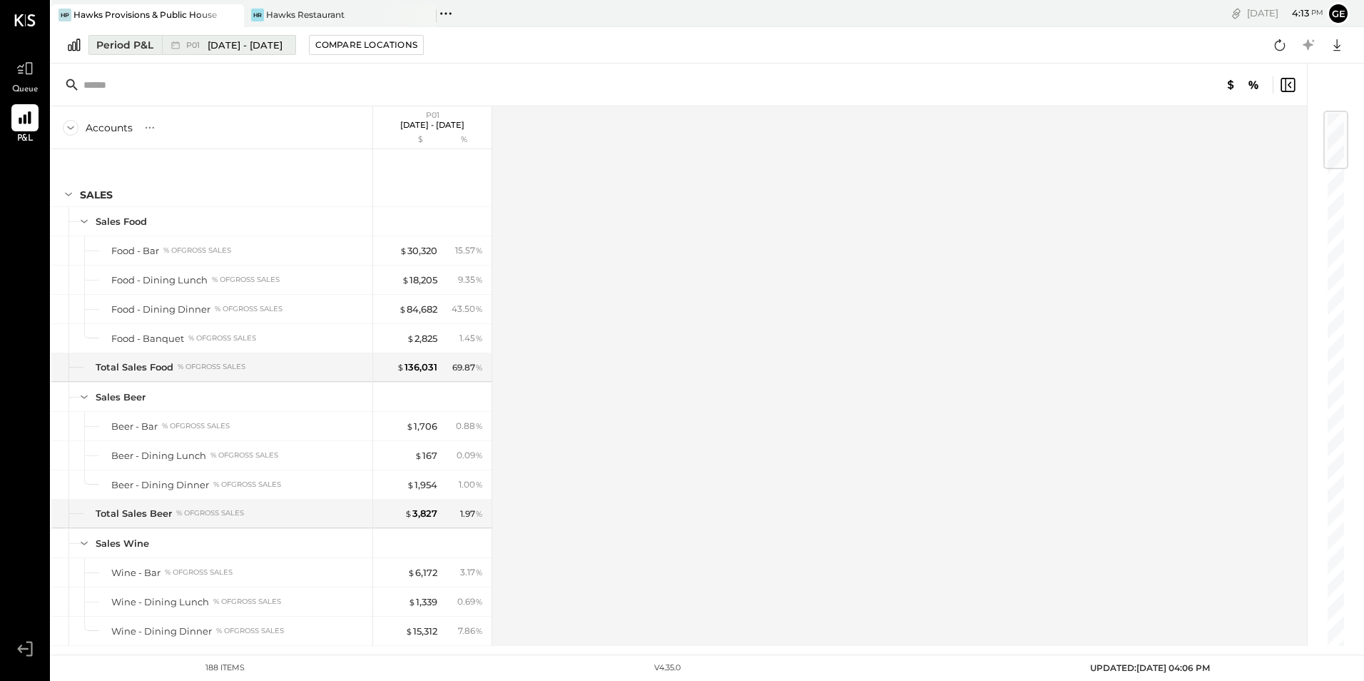
click at [223, 40] on span "[DATE] - [DATE]" at bounding box center [245, 46] width 75 height 14
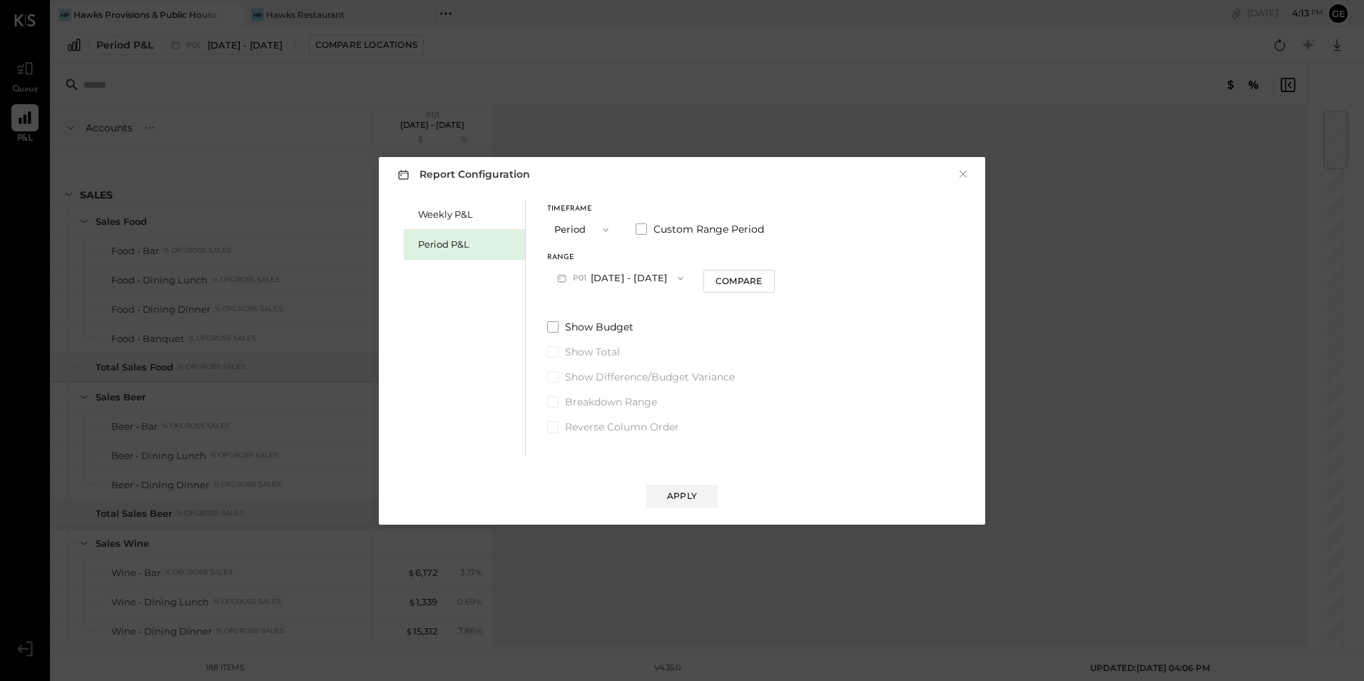
click at [573, 232] on button "Period" at bounding box center [582, 229] width 71 height 26
click at [561, 248] on div "Quarter" at bounding box center [583, 255] width 70 height 26
click at [561, 240] on button "Quarter" at bounding box center [582, 229] width 71 height 26
click at [571, 307] on span "Year" at bounding box center [568, 305] width 19 height 9
click at [618, 325] on span "Show Budget" at bounding box center [599, 327] width 68 height 14
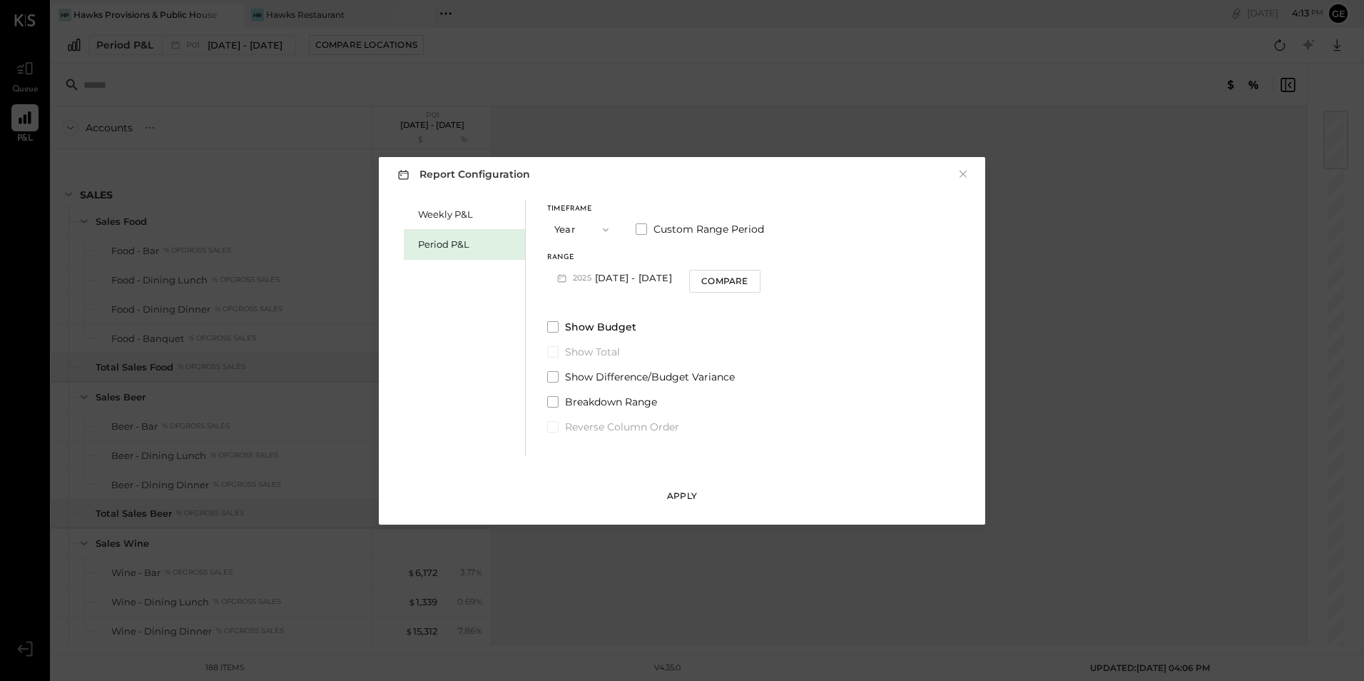
click at [688, 493] on div "Apply" at bounding box center [682, 495] width 30 height 12
